Goal: Obtain resource: Obtain resource

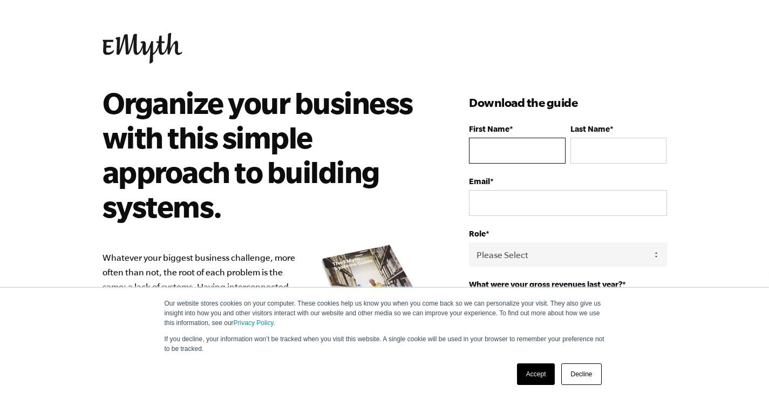
click at [486, 146] on input "First Name *" at bounding box center [517, 151] width 96 height 26
click at [478, 148] on input "First Name *" at bounding box center [517, 151] width 96 height 26
type input "[PERSON_NAME]"
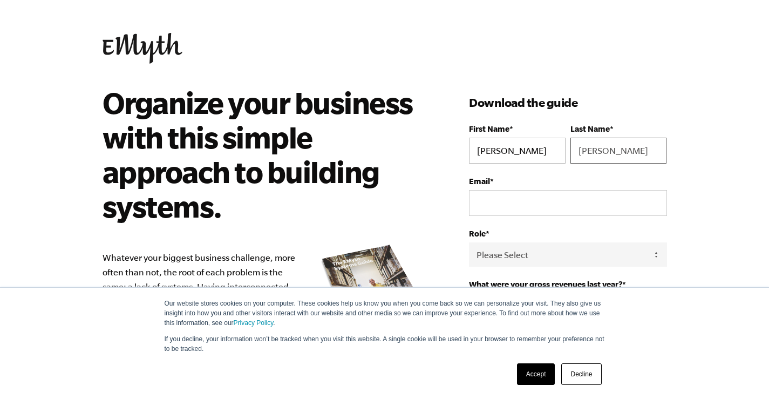
type input "[PERSON_NAME]"
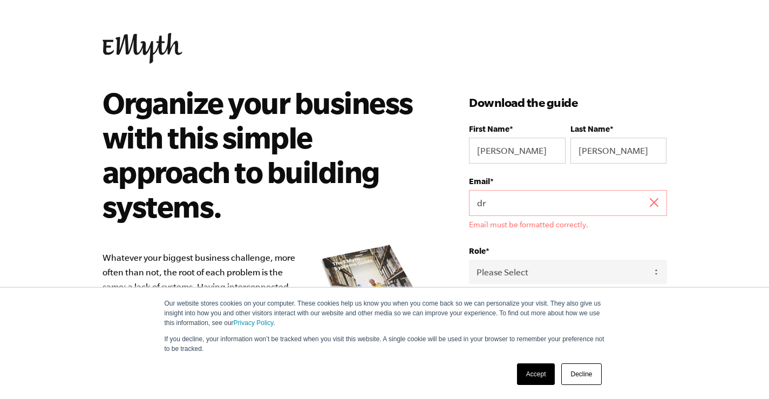
type input "[EMAIL_ADDRESS][DOMAIN_NAME]"
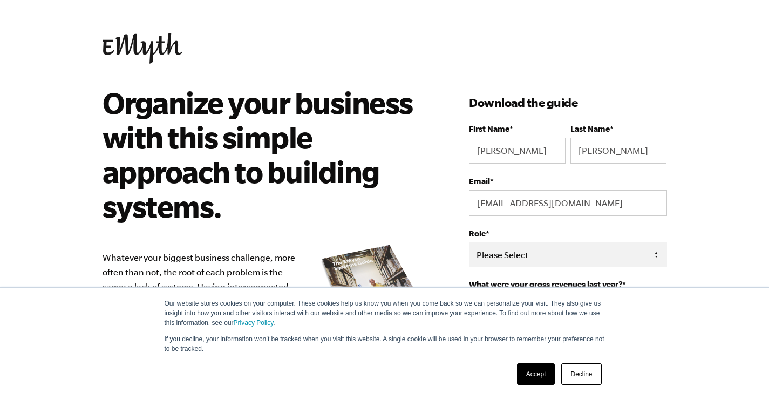
click at [513, 251] on select "Please Select Owner Partner / Co-Owner Executive Employee / Other" at bounding box center [568, 254] width 198 height 24
select select "Owner"
click at [469, 242] on select "Please Select Owner Partner / Co-Owner Executive Employee / Other" at bounding box center [568, 254] width 198 height 24
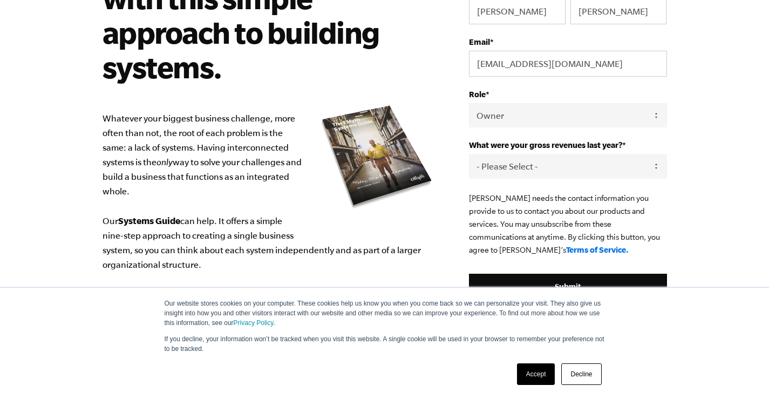
scroll to position [151, 0]
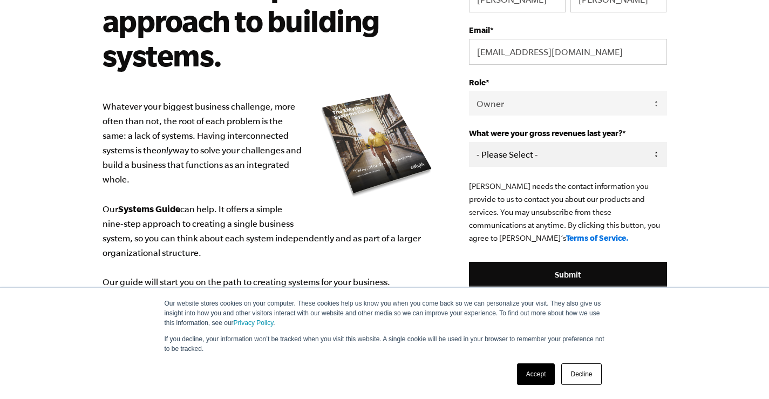
click at [495, 152] on select "- Please Select - 0-75K 76-150K 151-275K 276-500K 501-750K 751-1M 1-2.5M 2.5-5M…" at bounding box center [568, 154] width 198 height 24
select select "1-2.5M"
click at [469, 142] on select "- Please Select - 0-75K 76-150K 151-275K 276-500K 501-750K 751-1M 1-2.5M 2.5-5M…" at bounding box center [568, 154] width 198 height 24
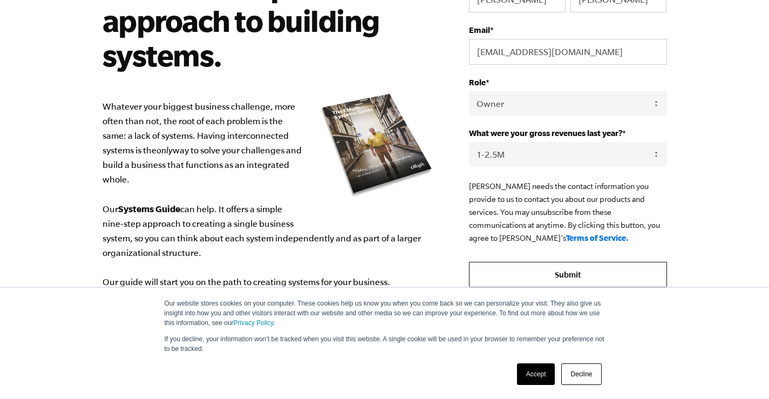
click at [557, 273] on input "Submit" at bounding box center [568, 275] width 198 height 26
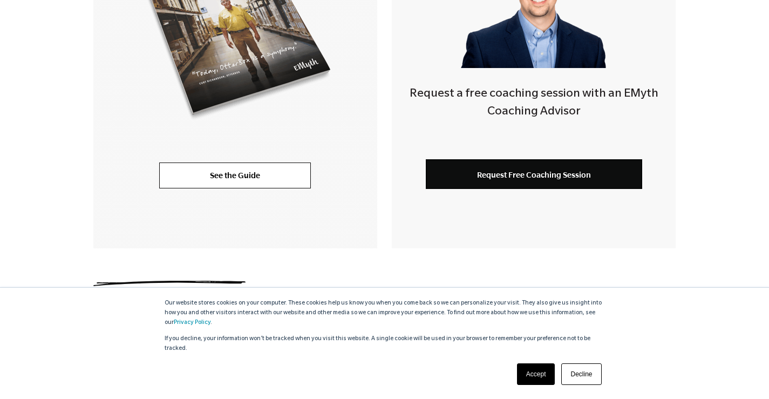
scroll to position [373, 0]
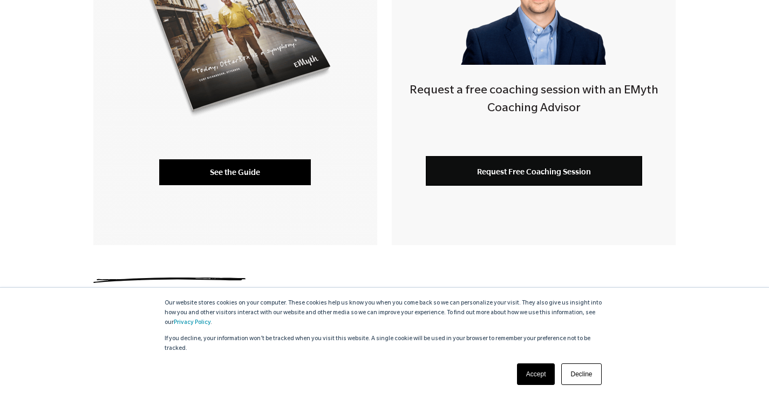
click at [221, 169] on link "See the Guide" at bounding box center [235, 172] width 152 height 26
